Goal: Task Accomplishment & Management: Use online tool/utility

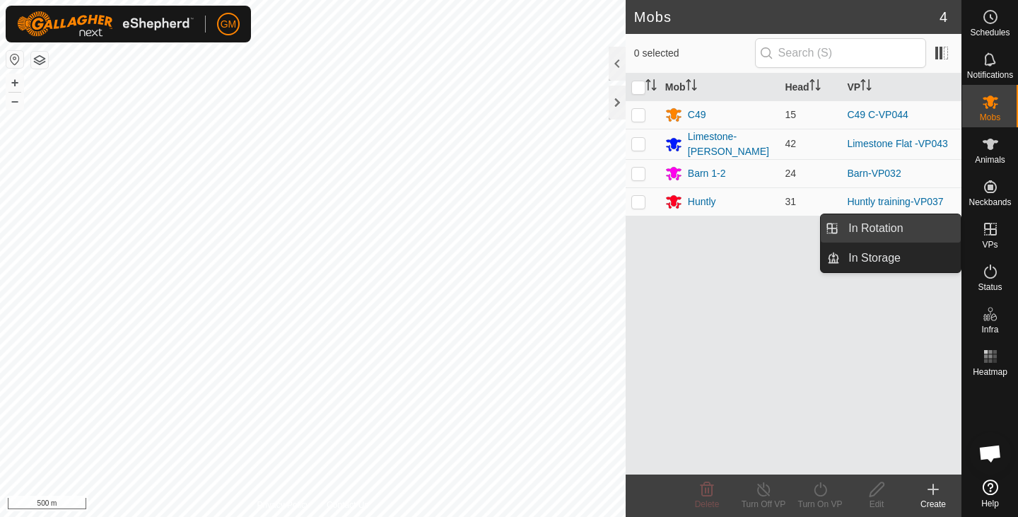
click at [892, 229] on link "In Rotation" at bounding box center [900, 228] width 121 height 28
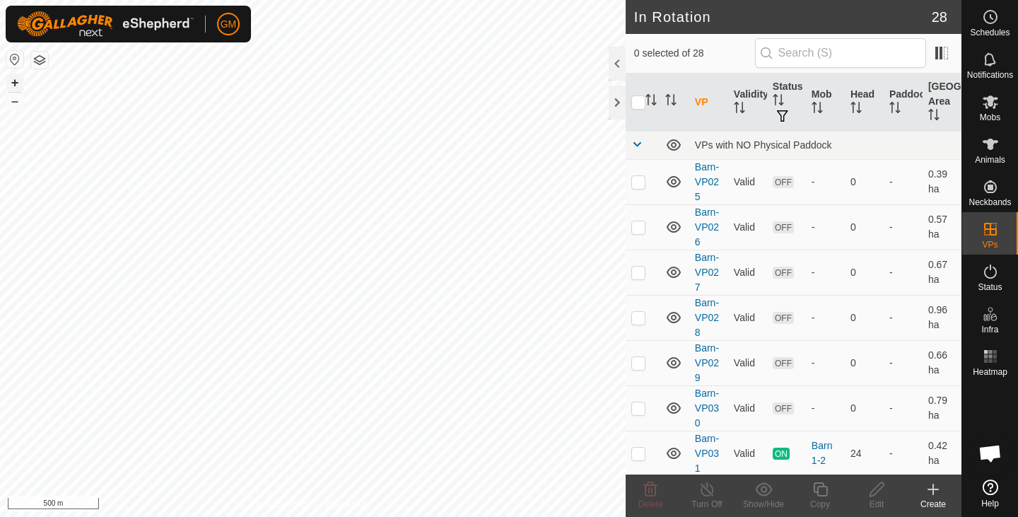
click at [16, 79] on button "+" at bounding box center [14, 82] width 17 height 17
checkbox input "true"
checkbox input "false"
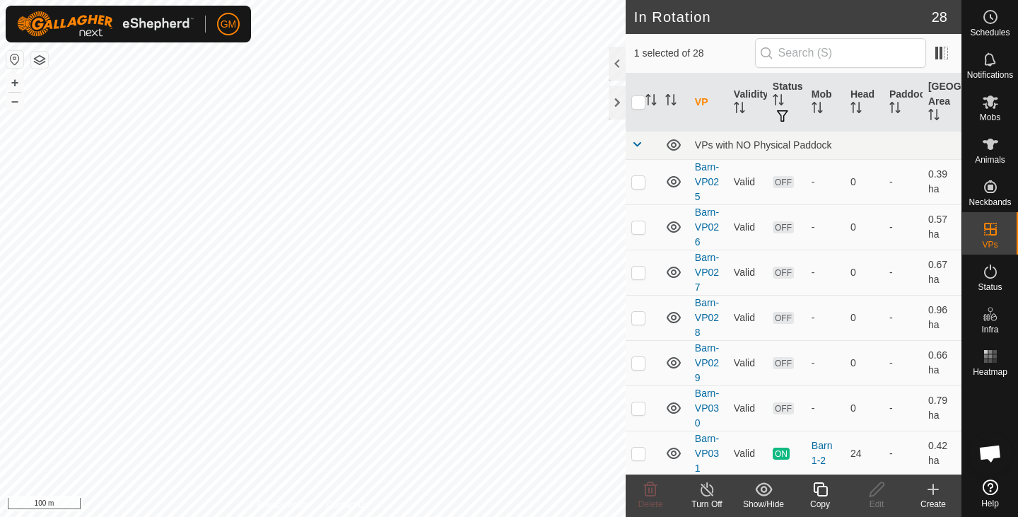
click at [827, 490] on icon at bounding box center [820, 489] width 14 height 14
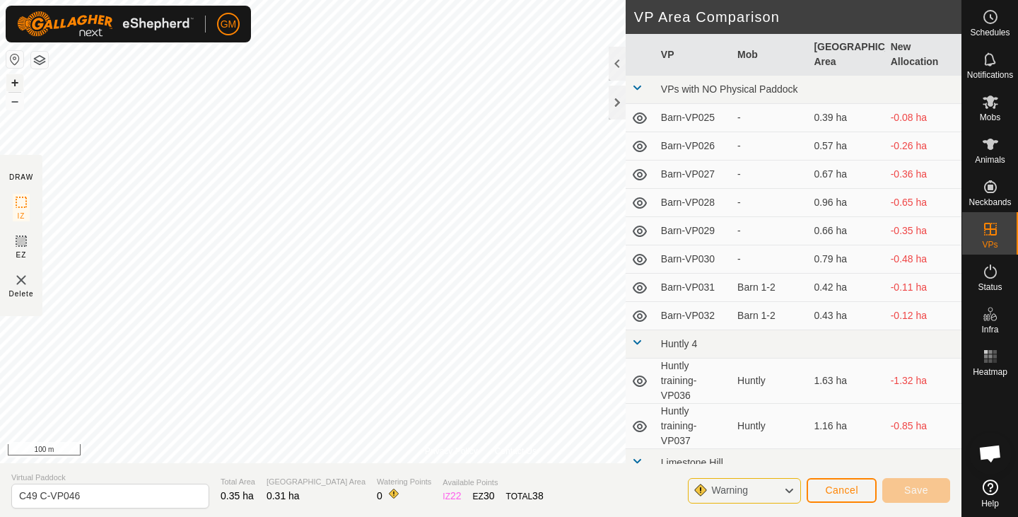
click at [17, 80] on button "+" at bounding box center [14, 82] width 17 height 17
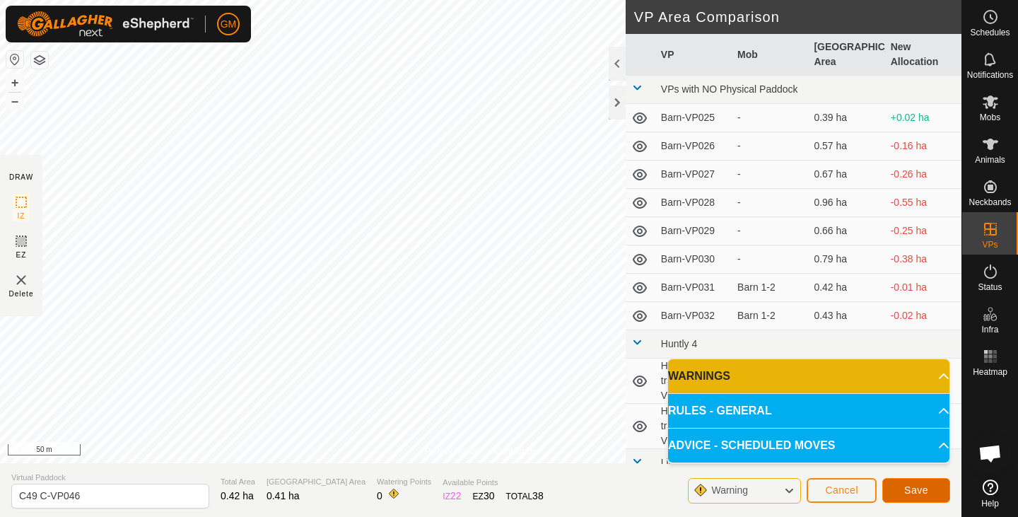
click at [904, 482] on button "Save" at bounding box center [916, 490] width 68 height 25
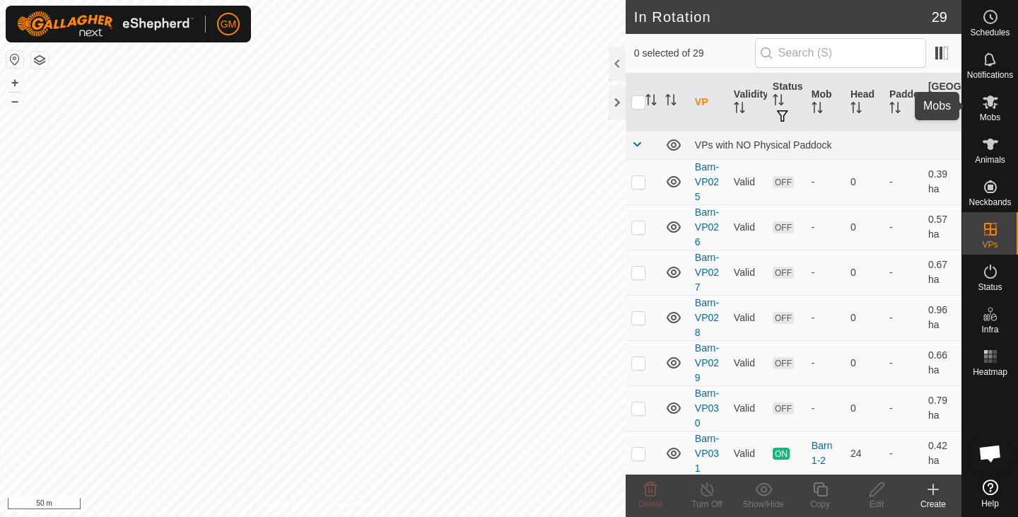
click at [998, 100] on icon at bounding box center [990, 101] width 17 height 17
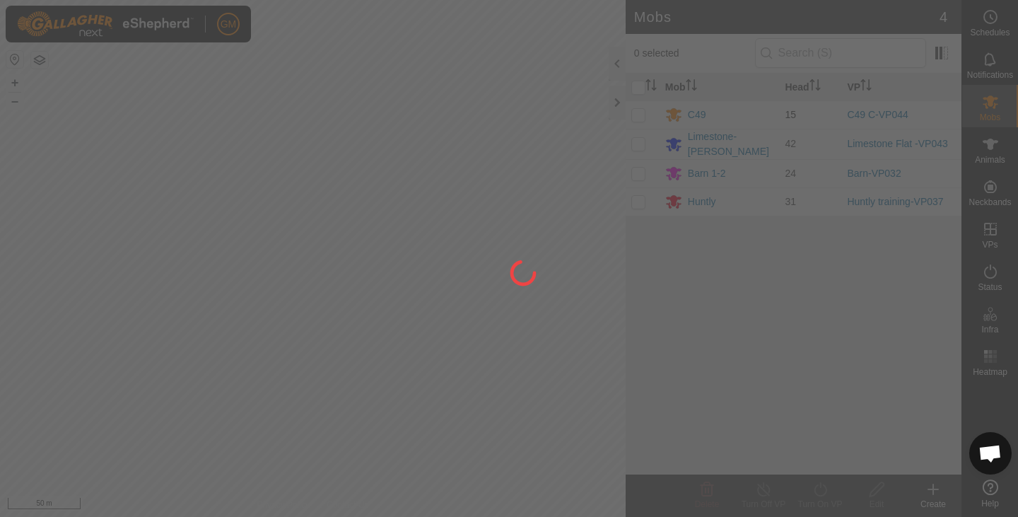
click at [636, 117] on div at bounding box center [509, 258] width 1018 height 517
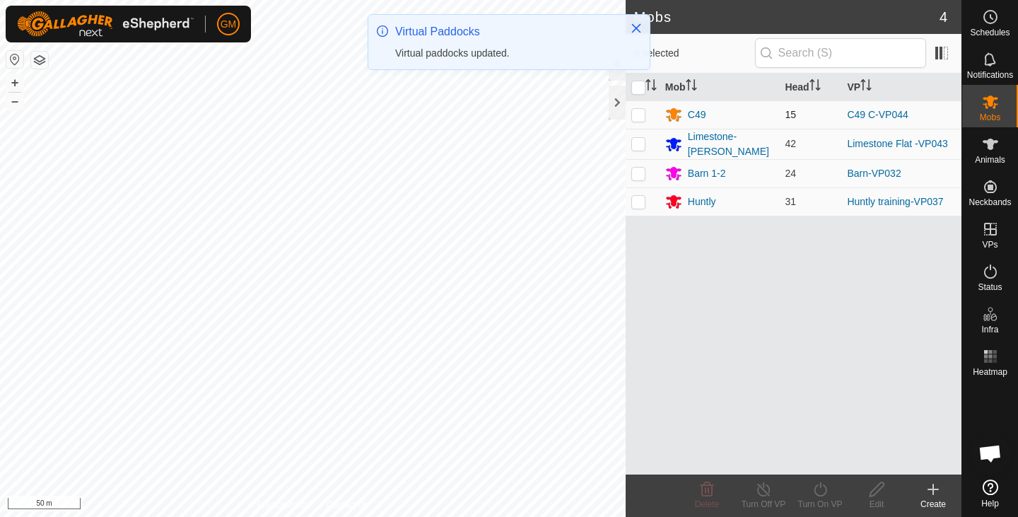
click at [635, 116] on p-checkbox at bounding box center [638, 114] width 14 height 11
checkbox input "true"
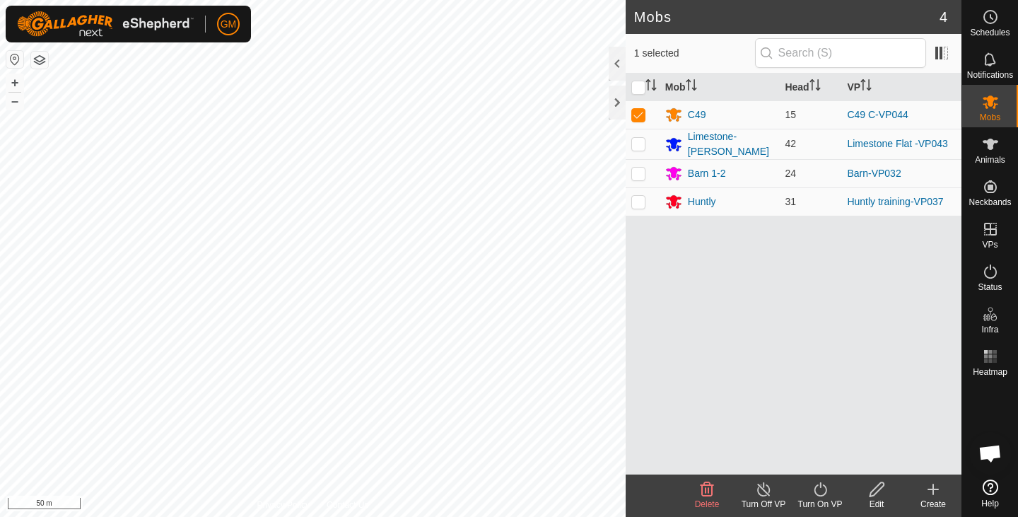
click at [820, 487] on icon at bounding box center [820, 489] width 13 height 14
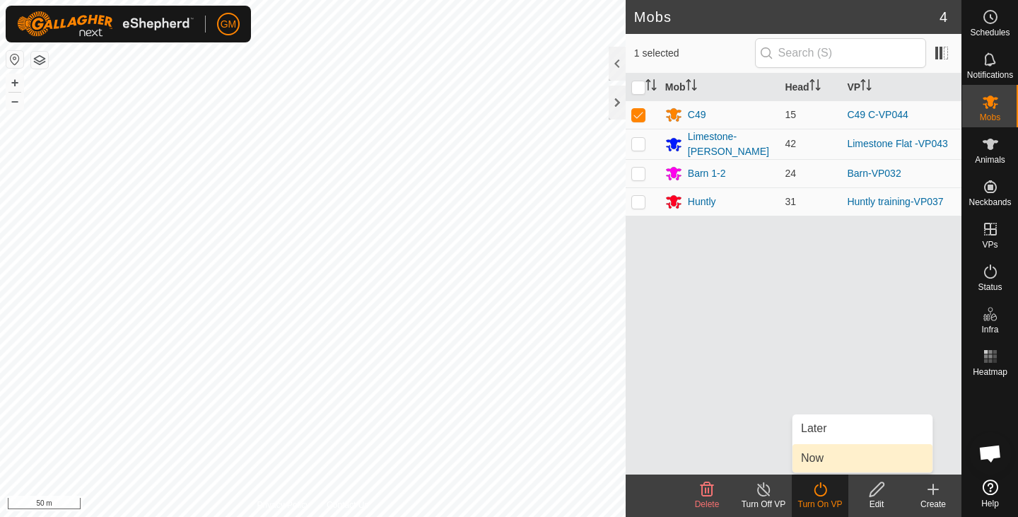
click at [816, 454] on link "Now" at bounding box center [863, 458] width 140 height 28
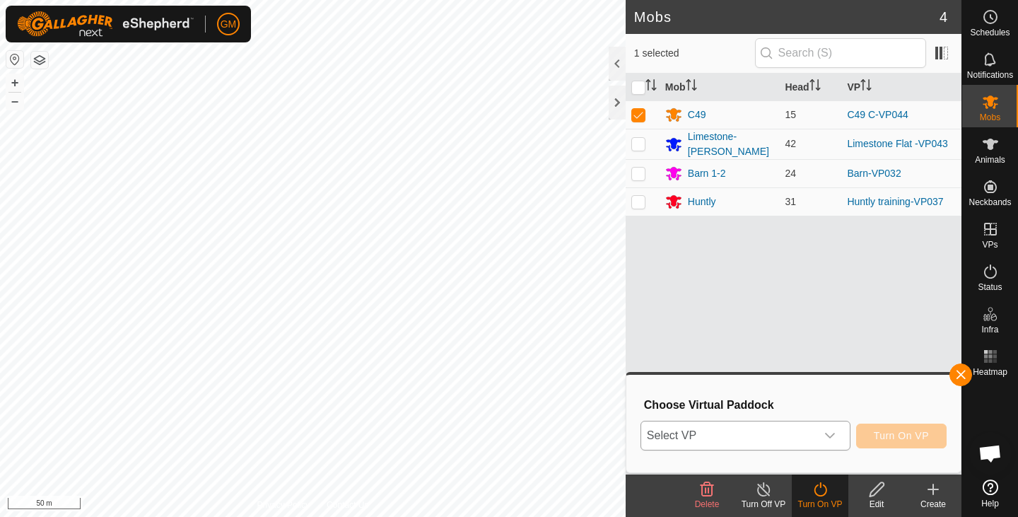
click at [829, 436] on icon "dropdown trigger" at bounding box center [829, 435] width 11 height 11
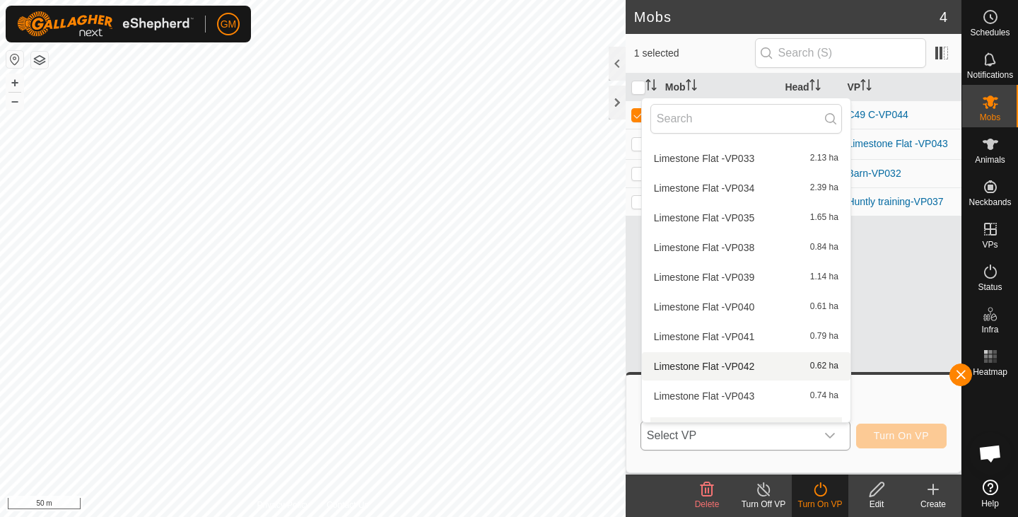
scroll to position [740, 0]
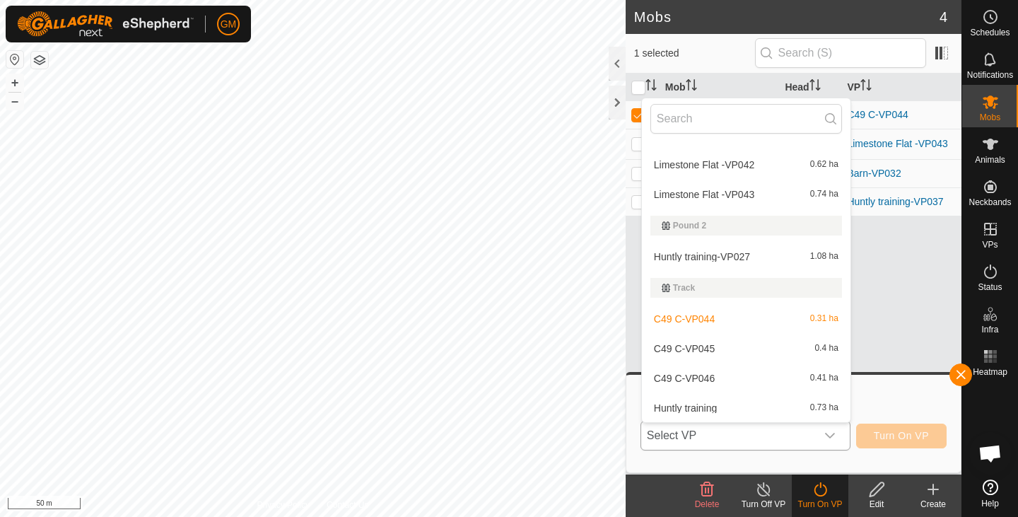
click at [727, 381] on li "C49 C-VP046 0.41 ha" at bounding box center [746, 378] width 209 height 28
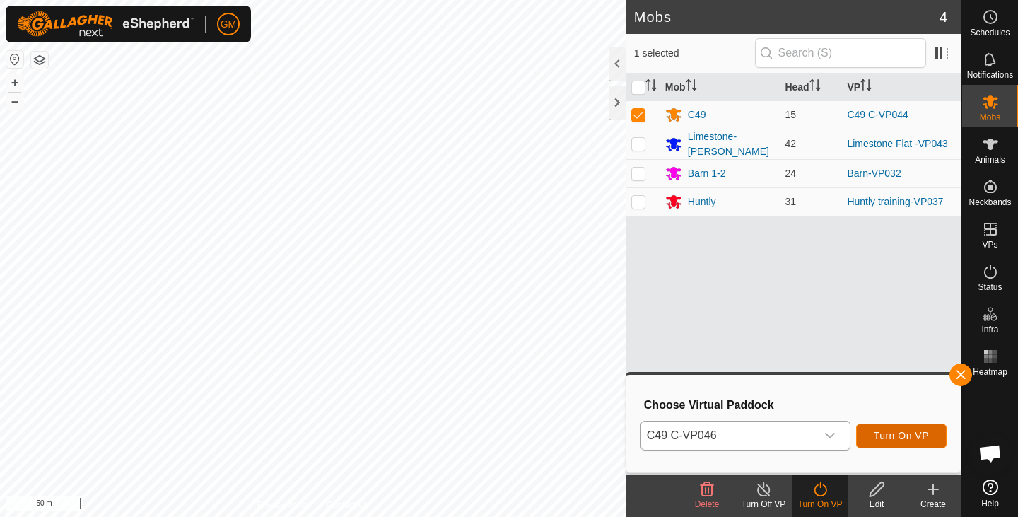
click at [880, 431] on span "Turn On VP" at bounding box center [901, 435] width 55 height 11
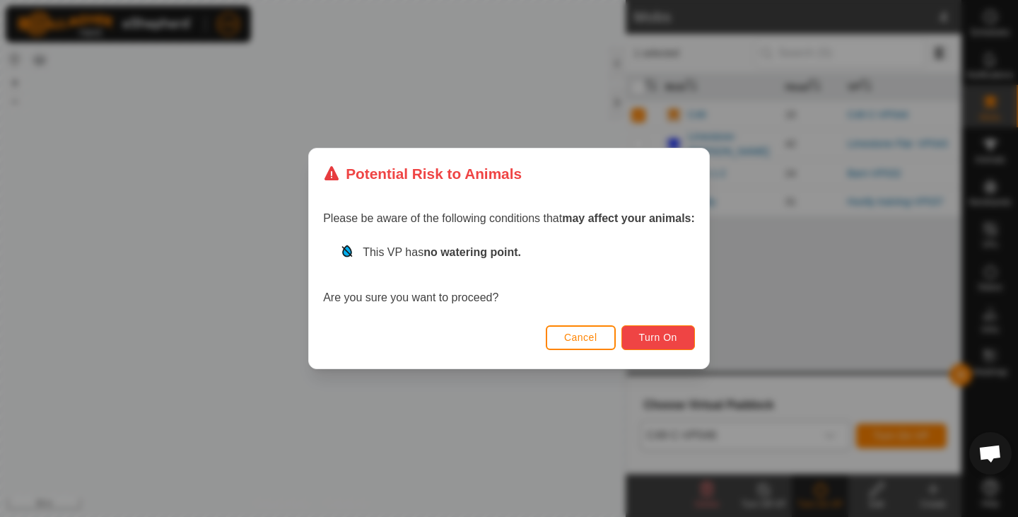
click at [649, 330] on button "Turn On" at bounding box center [659, 337] width 74 height 25
